Goal: Task Accomplishment & Management: Manage account settings

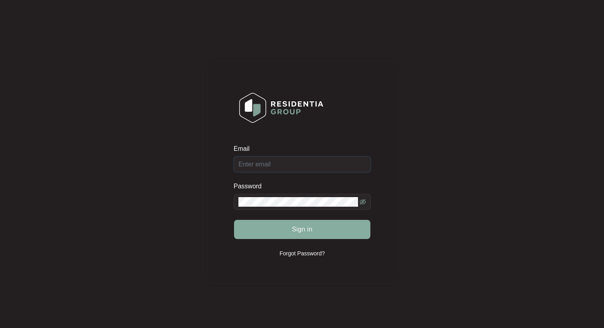
type input "[EMAIL_ADDRESS][DOMAIN_NAME]"
click at [309, 228] on span "Sign in" at bounding box center [302, 230] width 21 height 10
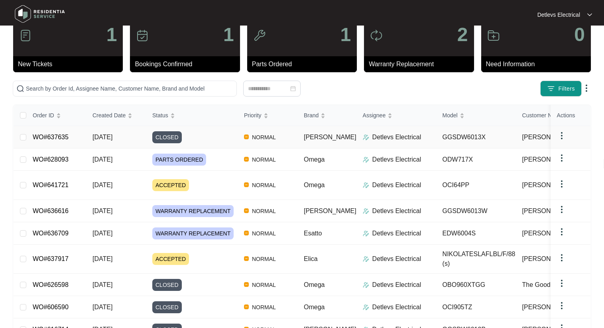
scroll to position [40, 0]
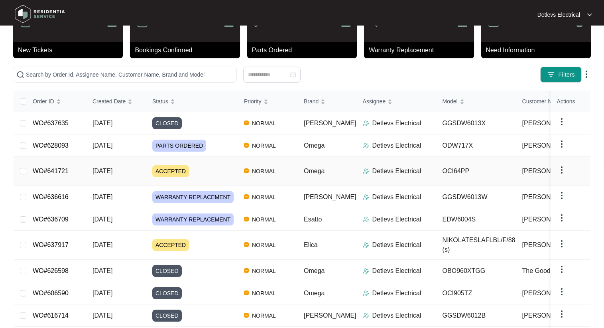
click at [59, 170] on link "WO#641721" at bounding box center [51, 170] width 36 height 7
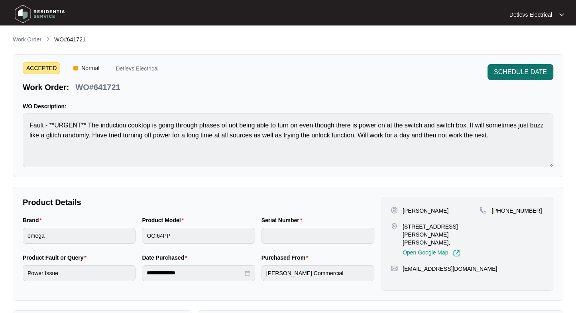
click at [504, 76] on span "SCHEDULE DATE" at bounding box center [520, 72] width 53 height 10
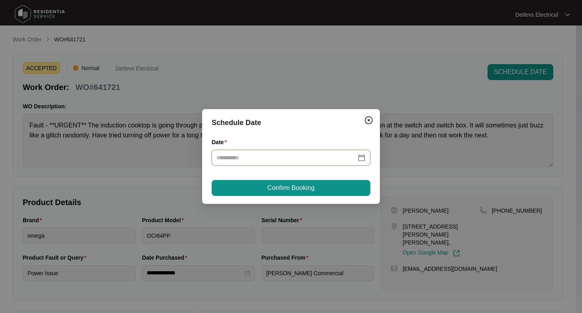
click at [234, 160] on input "Date" at bounding box center [287, 158] width 140 height 9
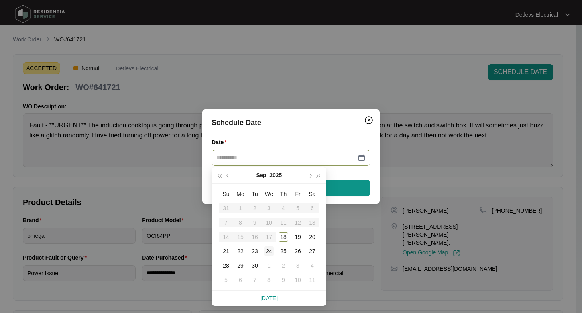
click at [266, 250] on div "24" at bounding box center [269, 252] width 10 height 10
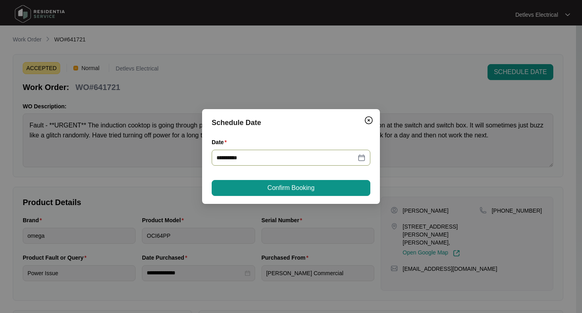
type input "**********"
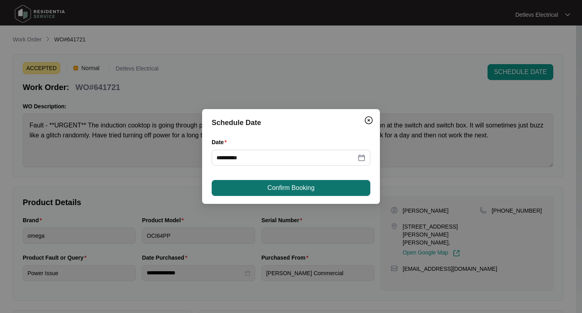
click at [289, 191] on span "Confirm Booking" at bounding box center [291, 188] width 47 height 10
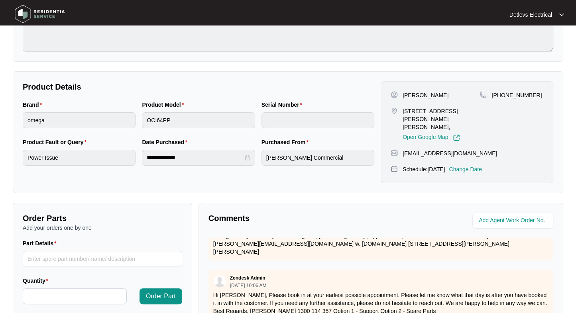
scroll to position [63, 0]
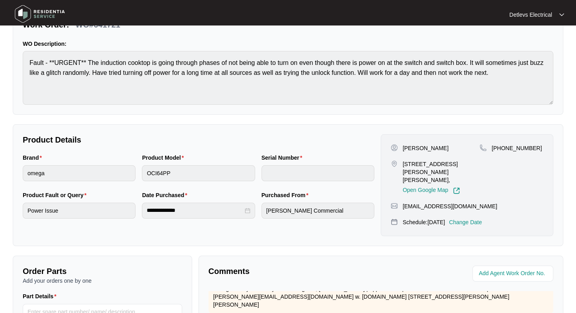
click at [562, 14] on img at bounding box center [562, 15] width 5 height 4
click at [533, 48] on li "Log Out" at bounding box center [536, 43] width 51 height 14
